Goal: Information Seeking & Learning: Learn about a topic

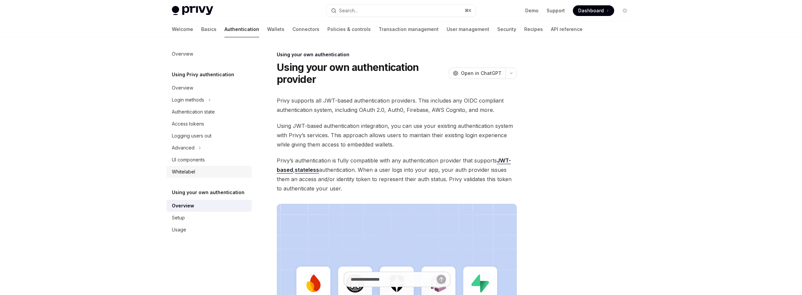
click at [229, 167] on link "Whitelabel" at bounding box center [208, 172] width 85 height 12
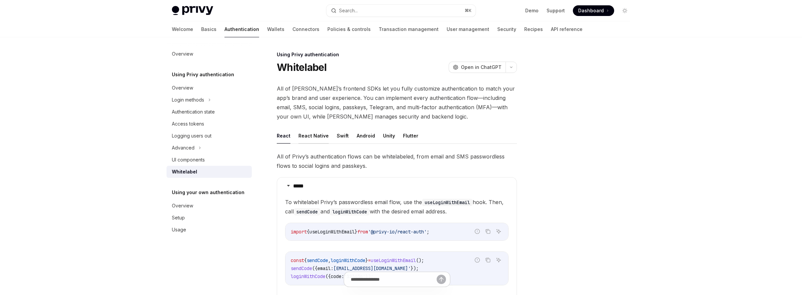
click at [320, 134] on button "React Native" at bounding box center [313, 136] width 30 height 16
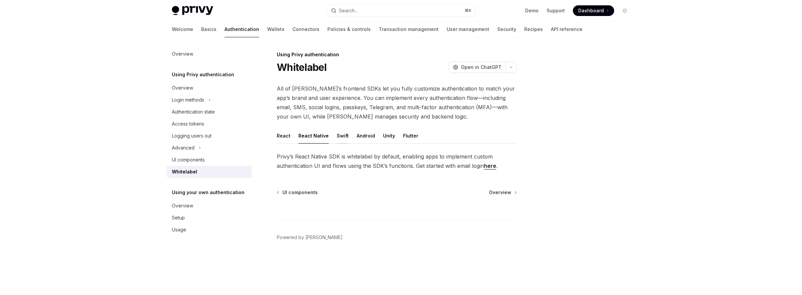
click at [340, 134] on button "Swift" at bounding box center [343, 136] width 12 height 16
click at [365, 134] on button "Android" at bounding box center [366, 136] width 18 height 16
click at [388, 134] on button "Unity" at bounding box center [389, 136] width 12 height 16
click at [410, 135] on button "Flutter" at bounding box center [410, 136] width 15 height 16
type textarea "*"
